Goal: Find specific page/section: Find specific page/section

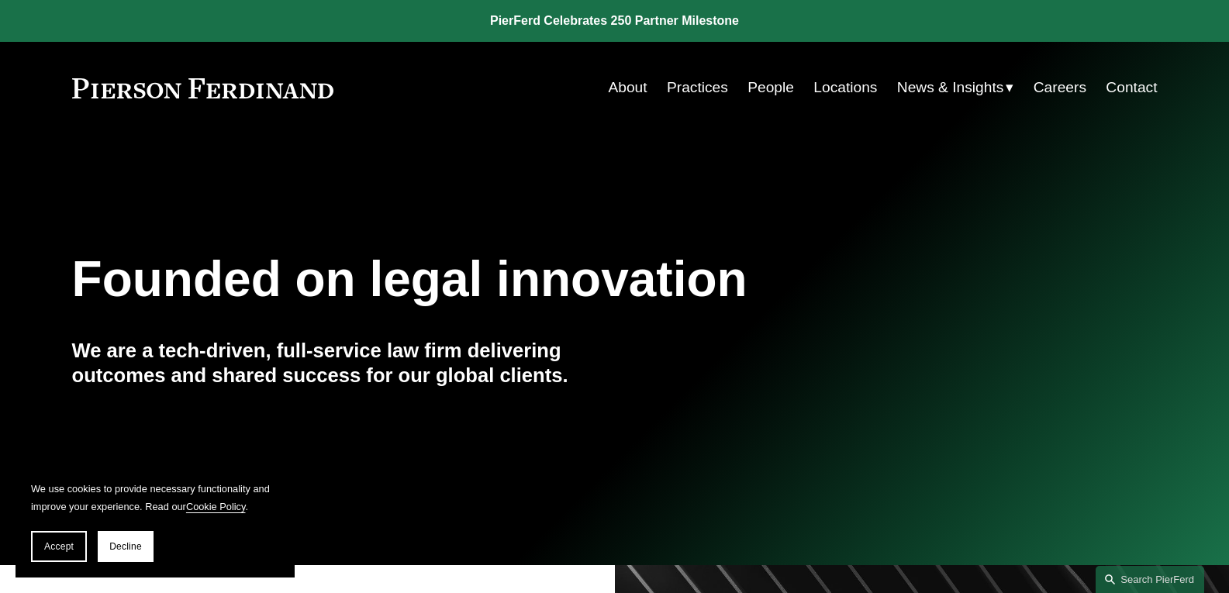
click at [839, 88] on link "Locations" at bounding box center [845, 87] width 64 height 29
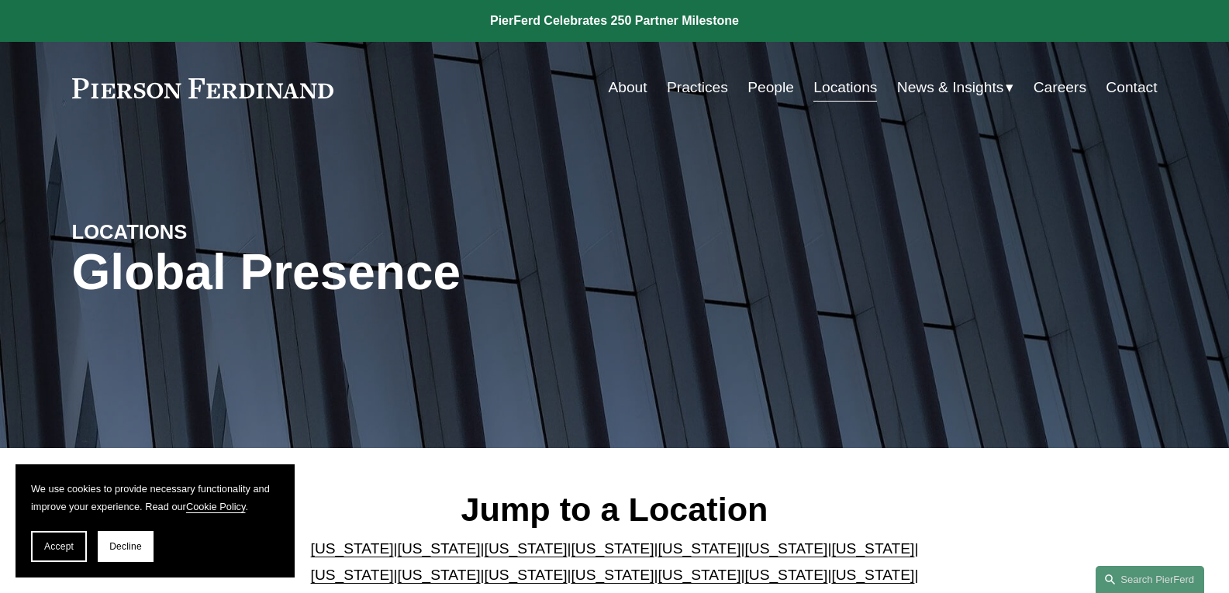
scroll to position [233, 0]
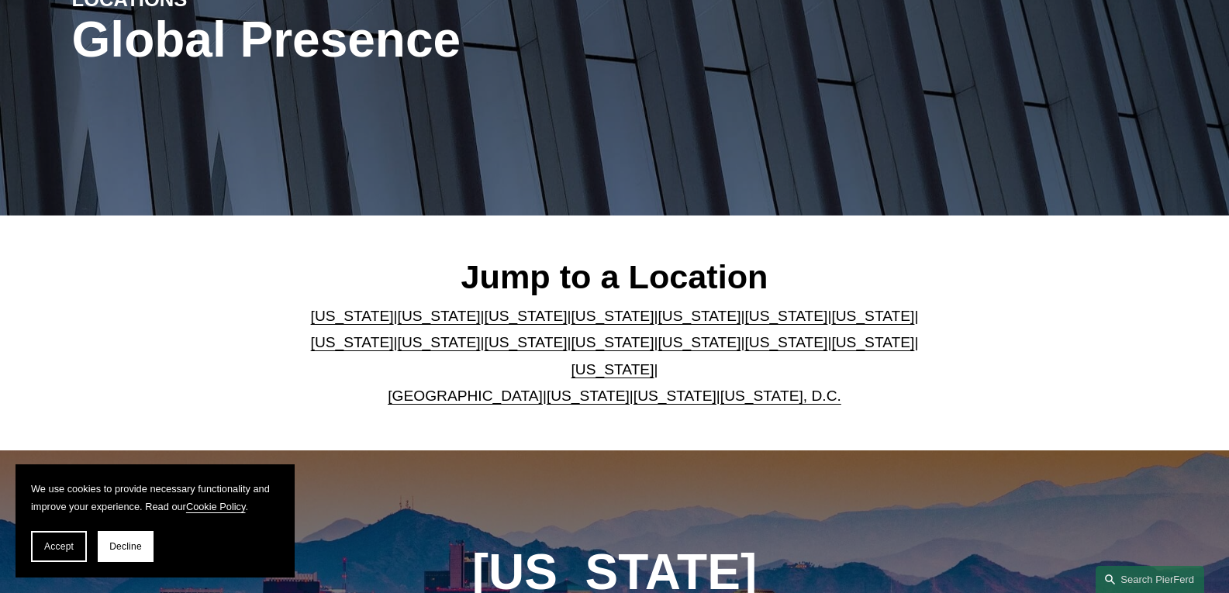
click at [569, 388] on link "Virginia" at bounding box center [587, 396] width 83 height 16
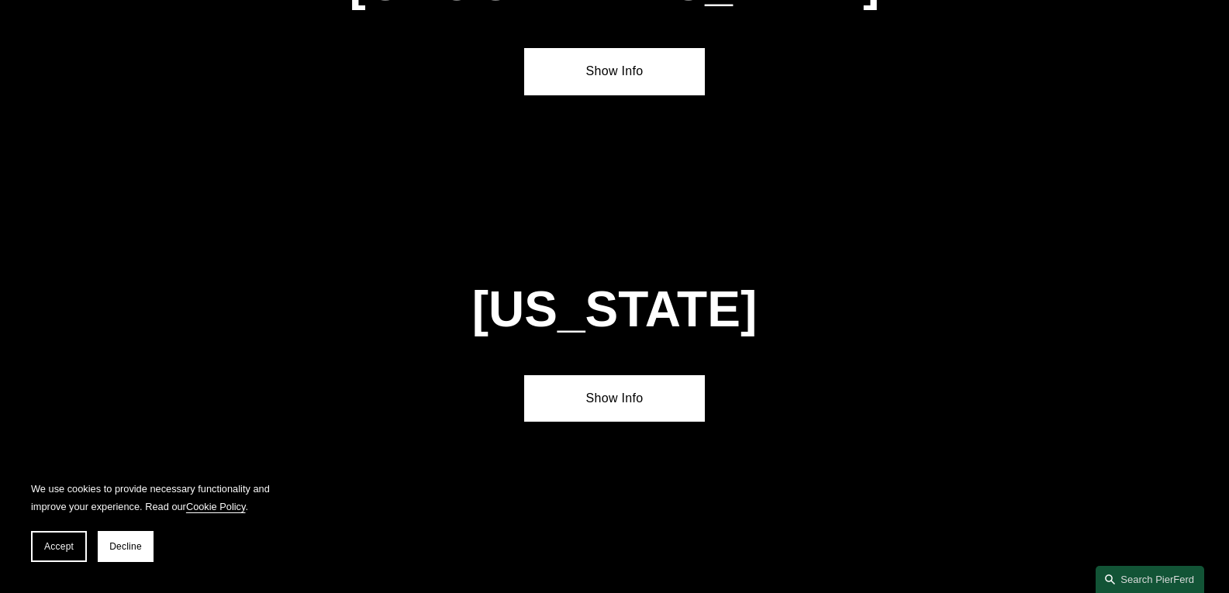
scroll to position [5895, 0]
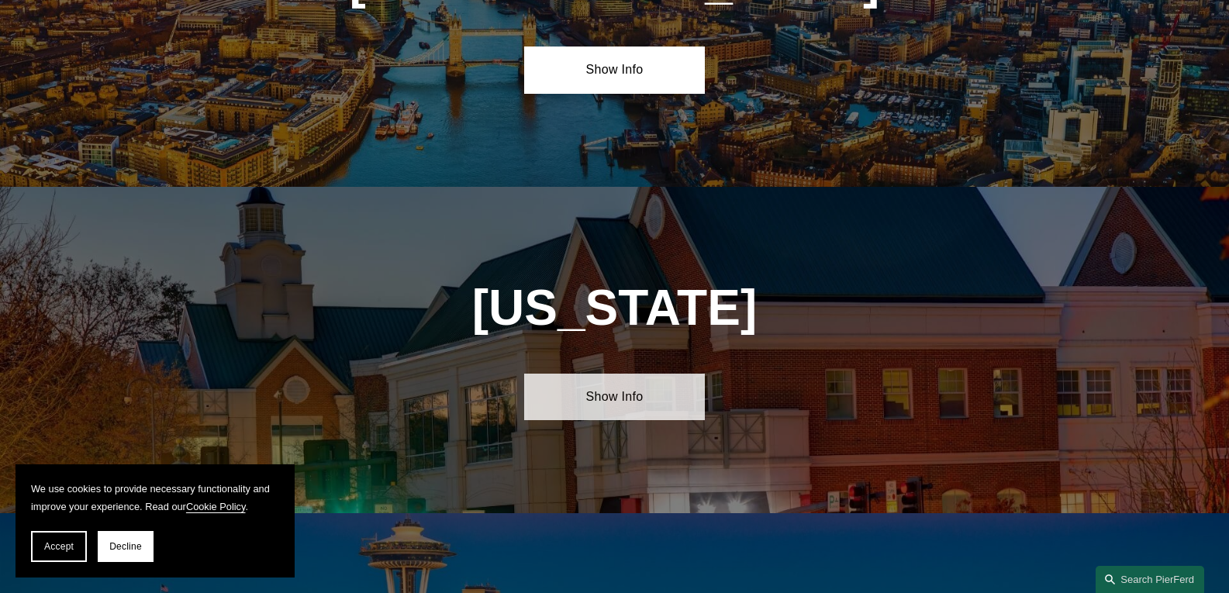
click at [607, 374] on link "Show Info" at bounding box center [614, 397] width 181 height 47
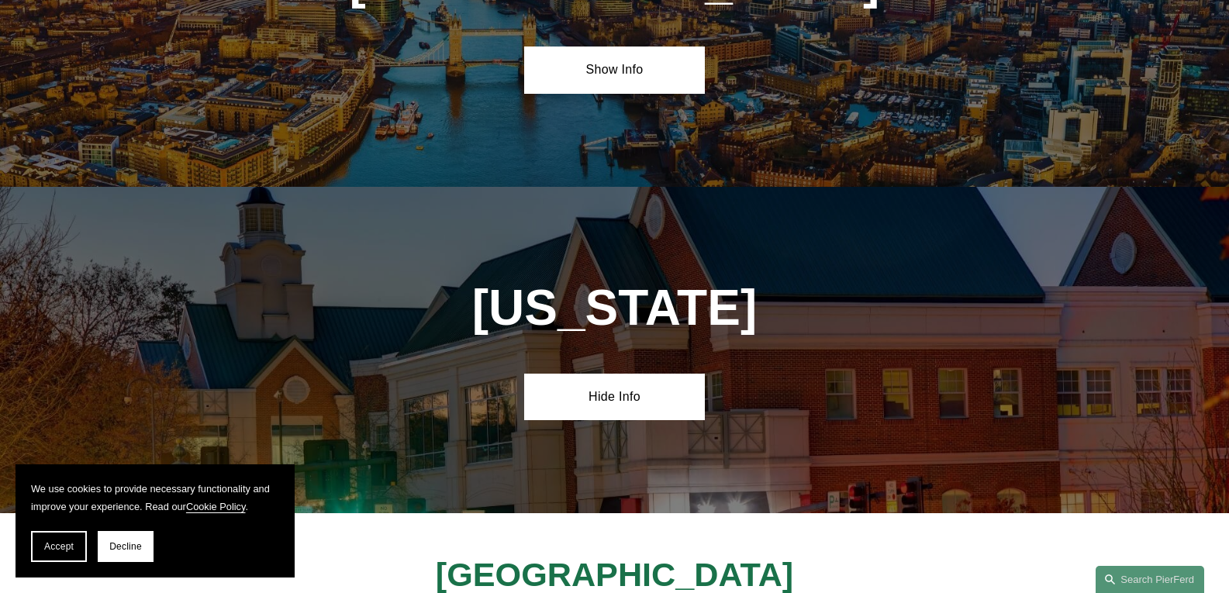
click at [60, 540] on button "Accept" at bounding box center [59, 546] width 56 height 31
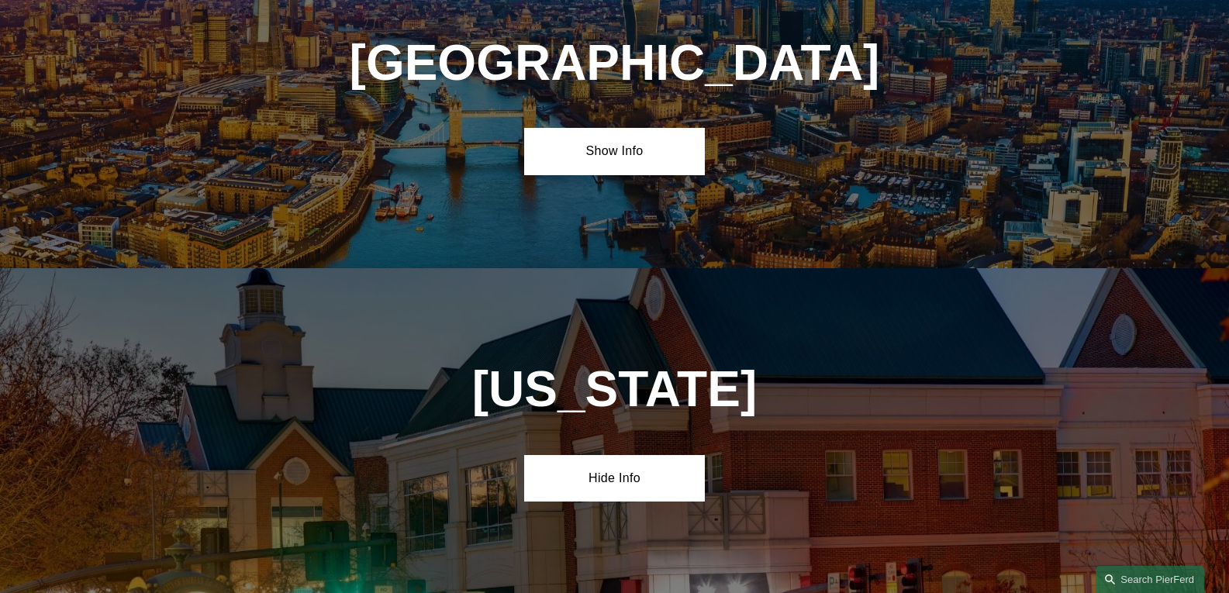
scroll to position [5740, 0]
